Goal: Check status

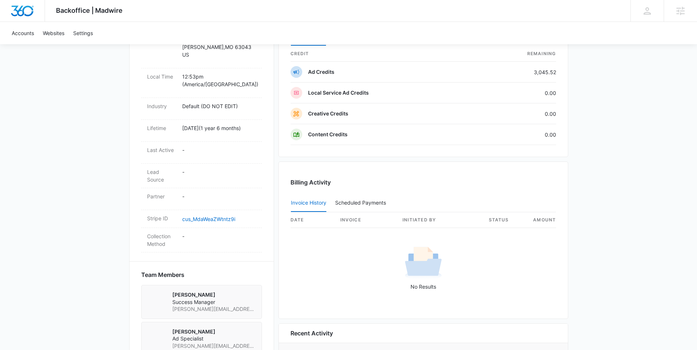
scroll to position [397, 0]
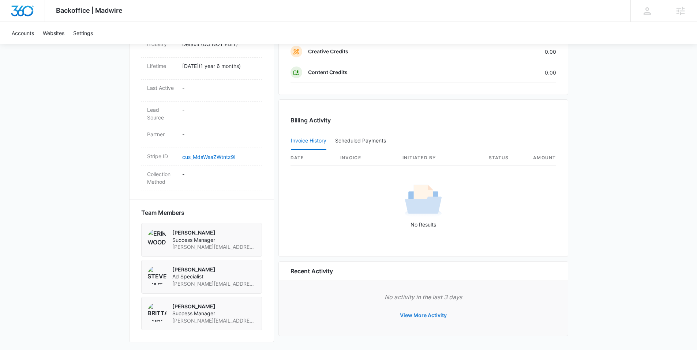
click at [430, 318] on button "View More Activity" at bounding box center [422, 316] width 61 height 18
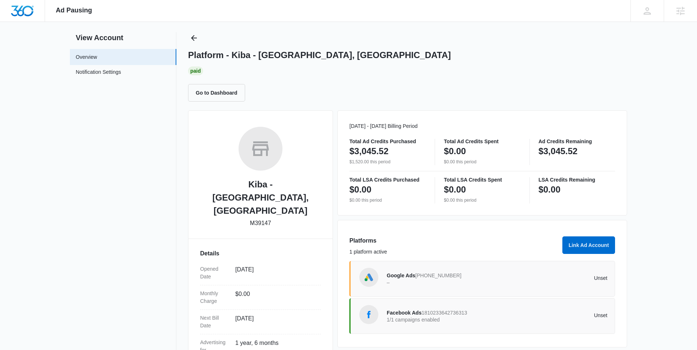
scroll to position [29, 0]
